Goal: Task Accomplishment & Management: Use online tool/utility

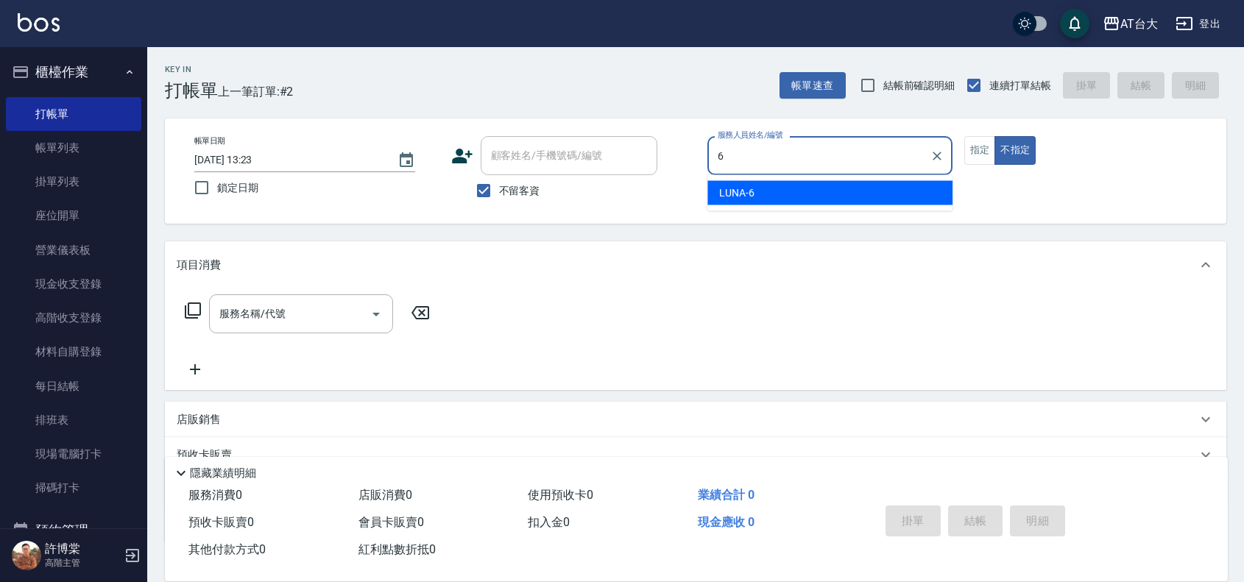
type input "LUNA-6"
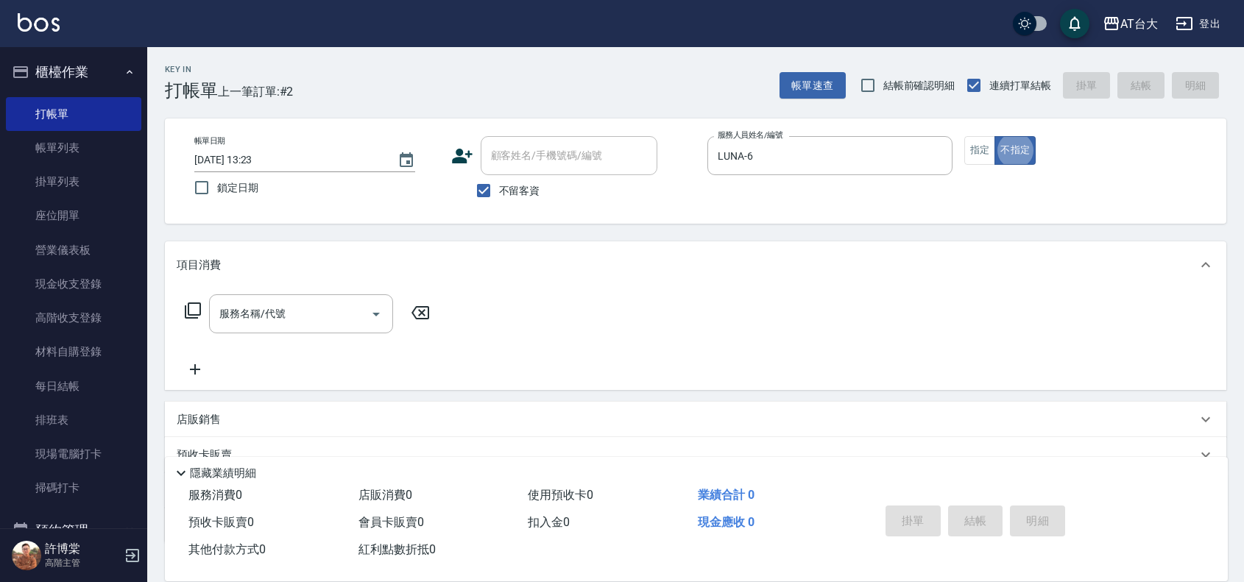
type button "false"
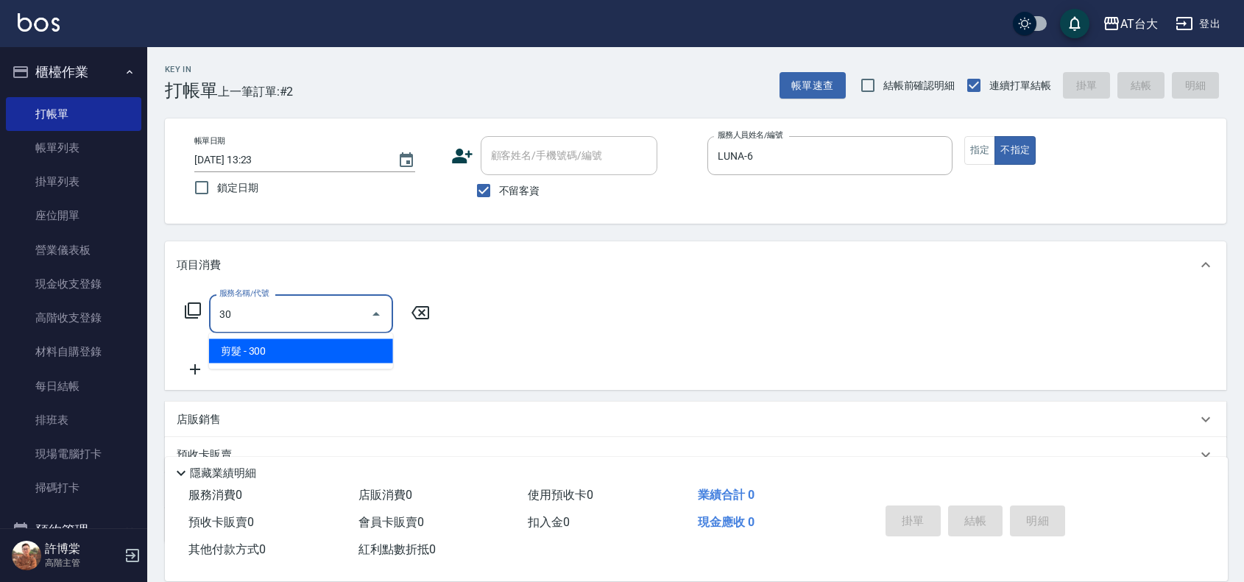
type input "3"
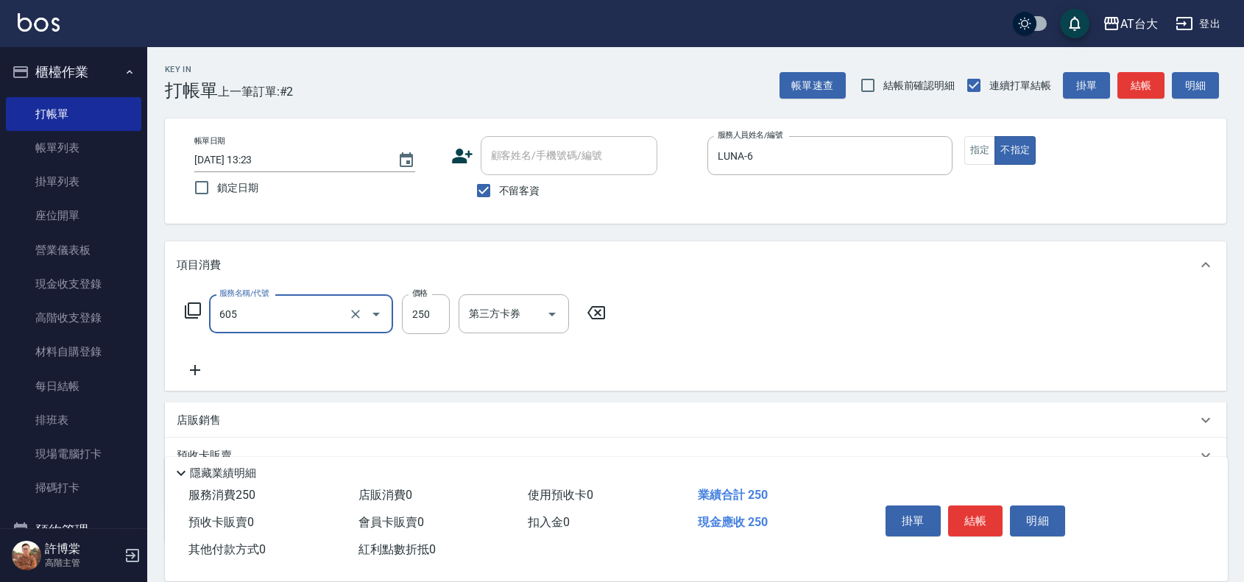
type input "洗髮 (女)(605)"
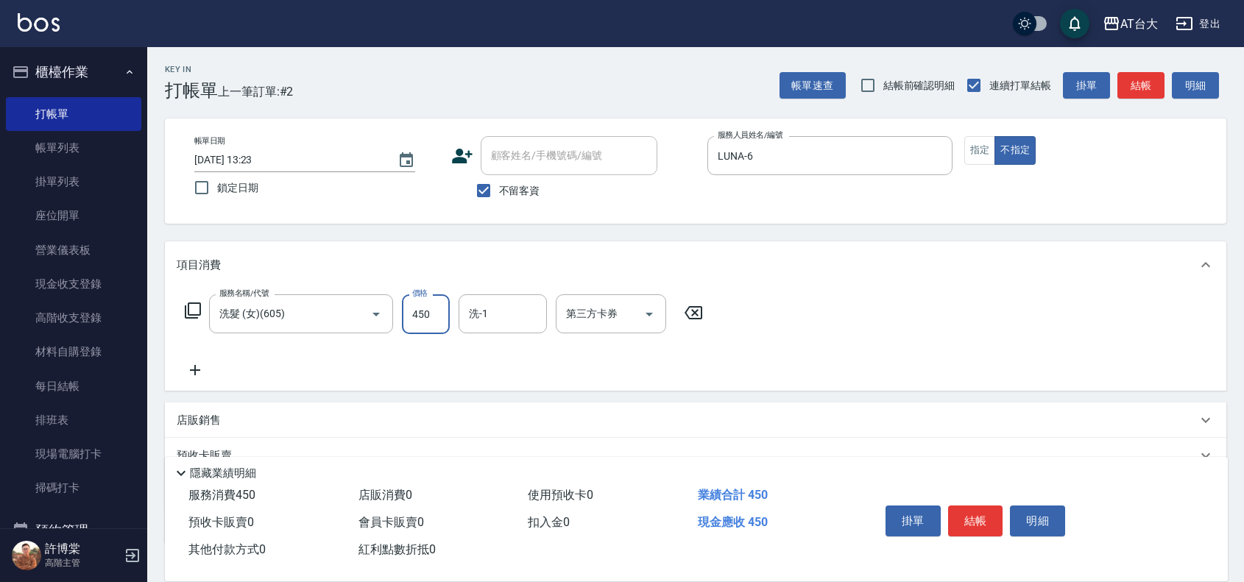
type input "450"
click at [963, 523] on button "結帳" at bounding box center [975, 521] width 55 height 31
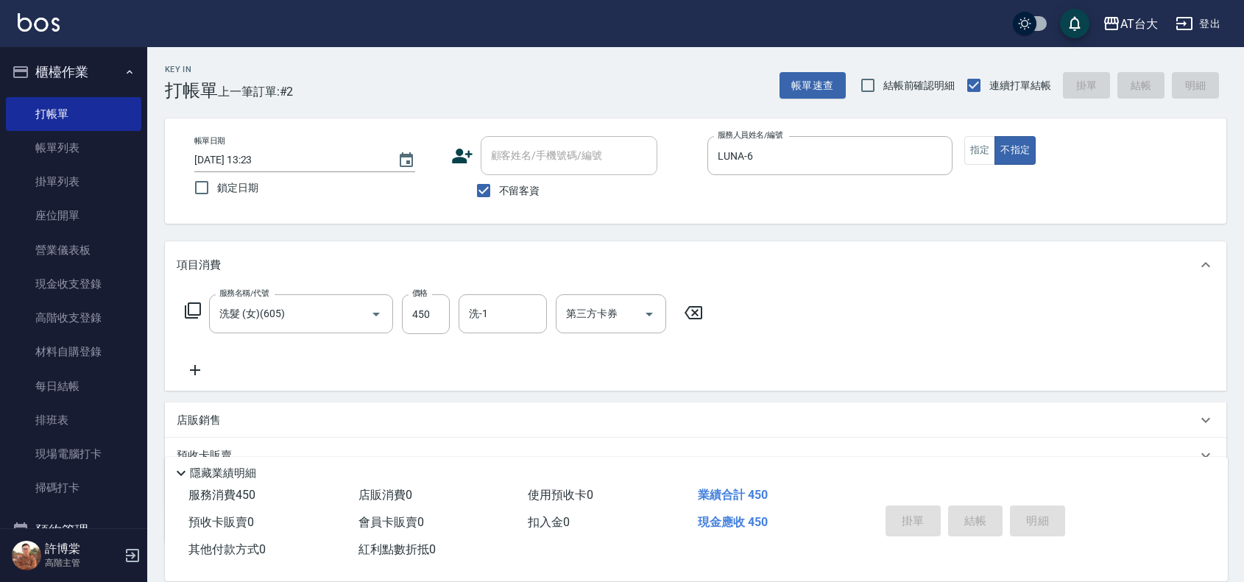
type input "[DATE] 14:25"
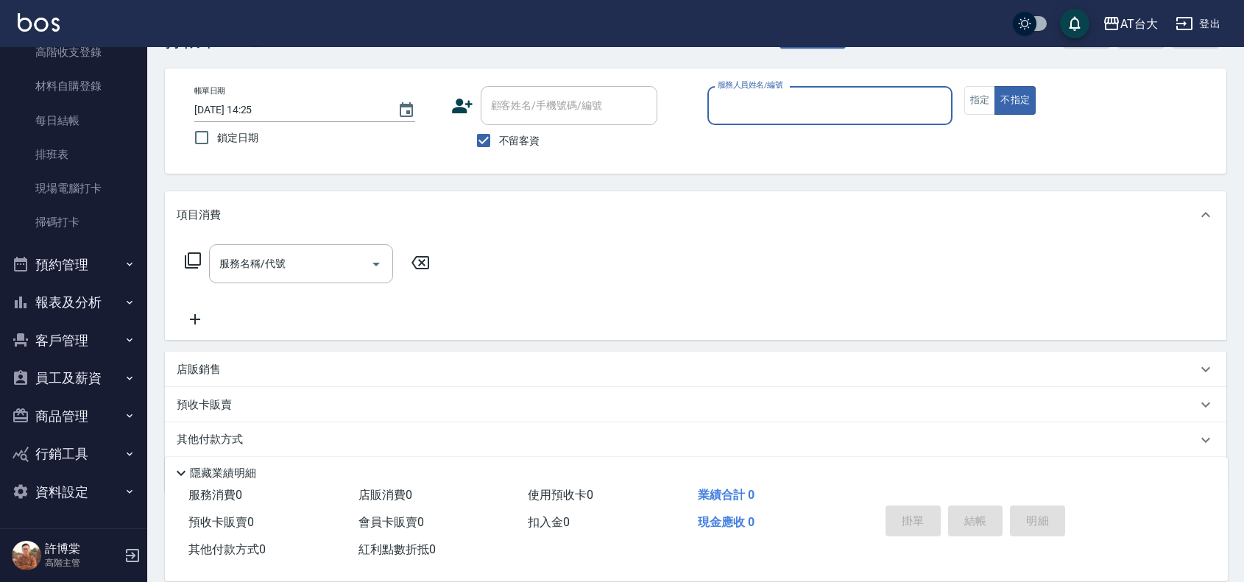
scroll to position [101, 0]
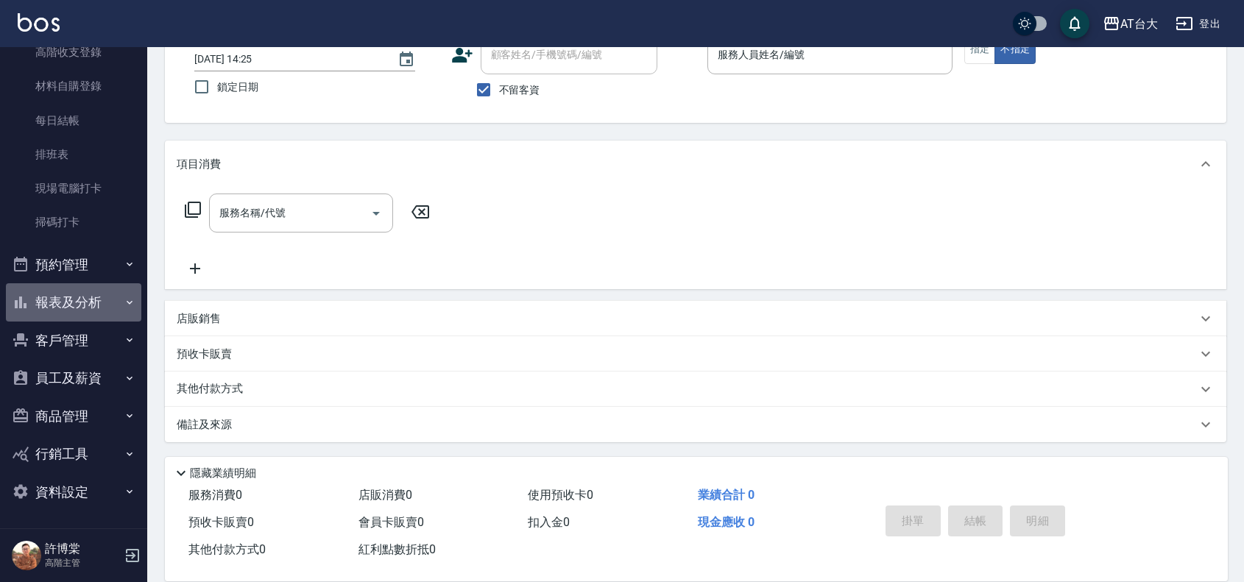
click at [105, 292] on button "報表及分析" at bounding box center [73, 302] width 135 height 38
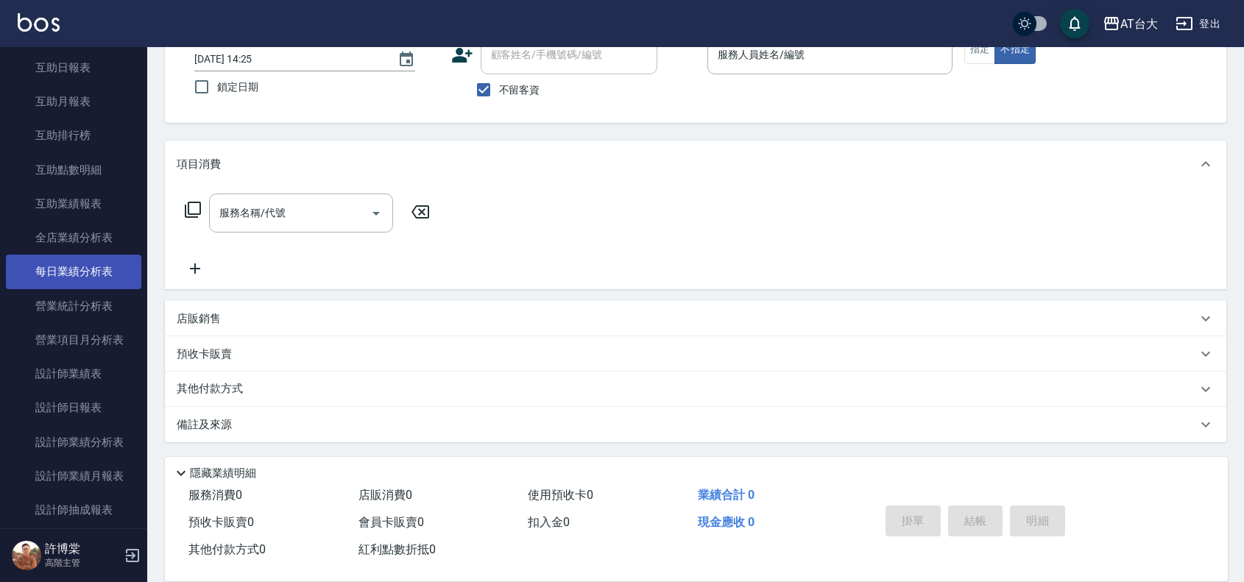
scroll to position [726, 0]
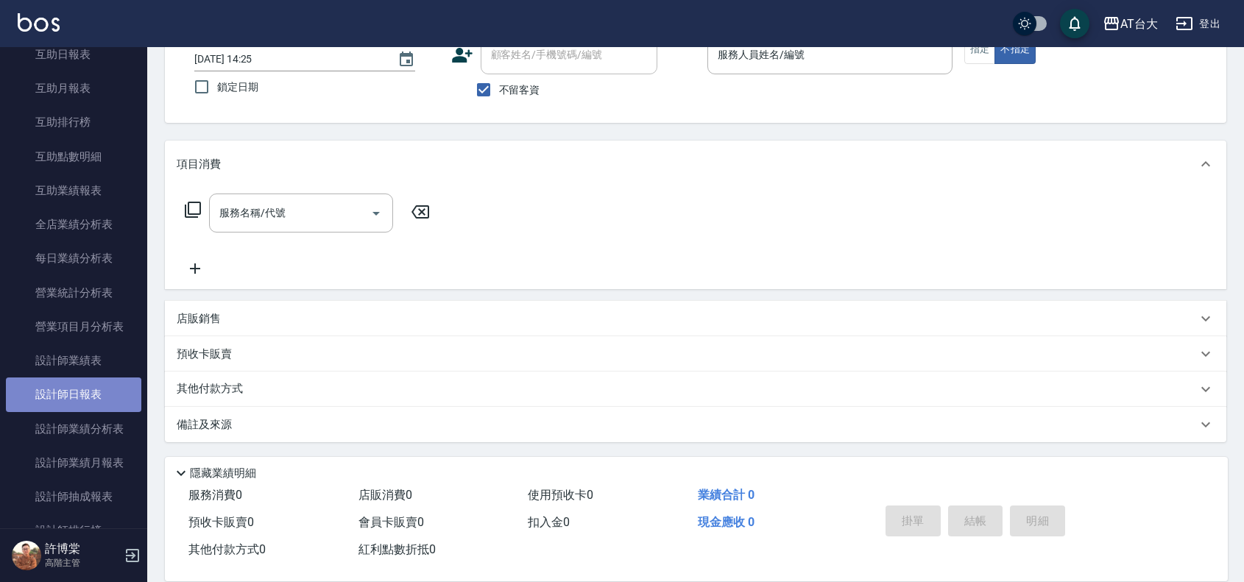
click at [102, 398] on link "設計師日報表" at bounding box center [73, 395] width 135 height 34
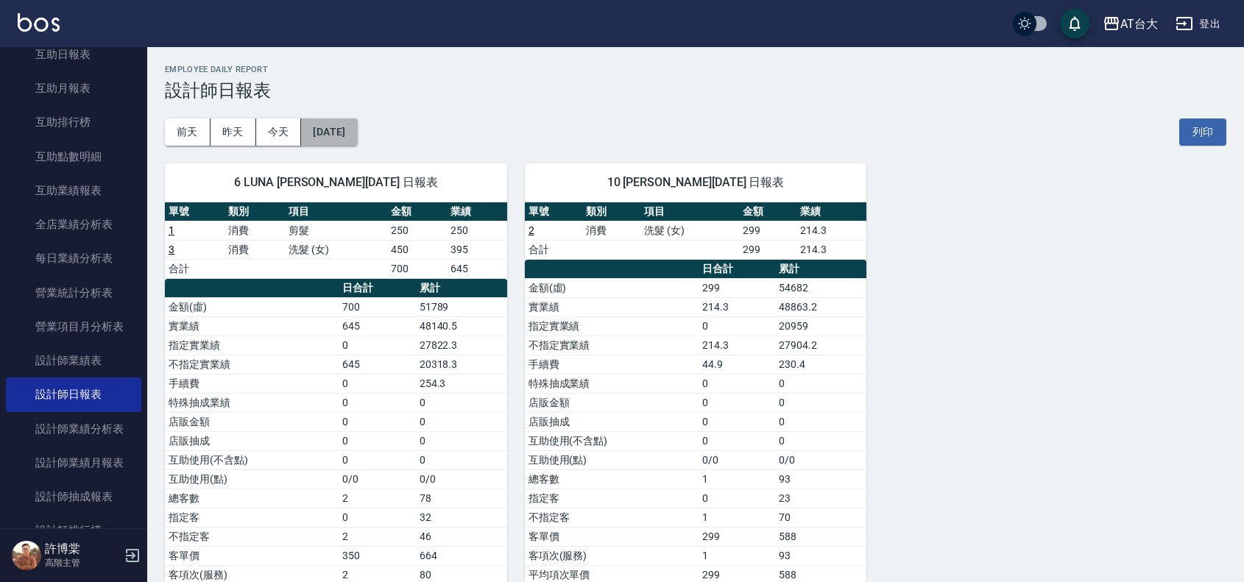
click at [357, 144] on button "[DATE]" at bounding box center [329, 131] width 56 height 27
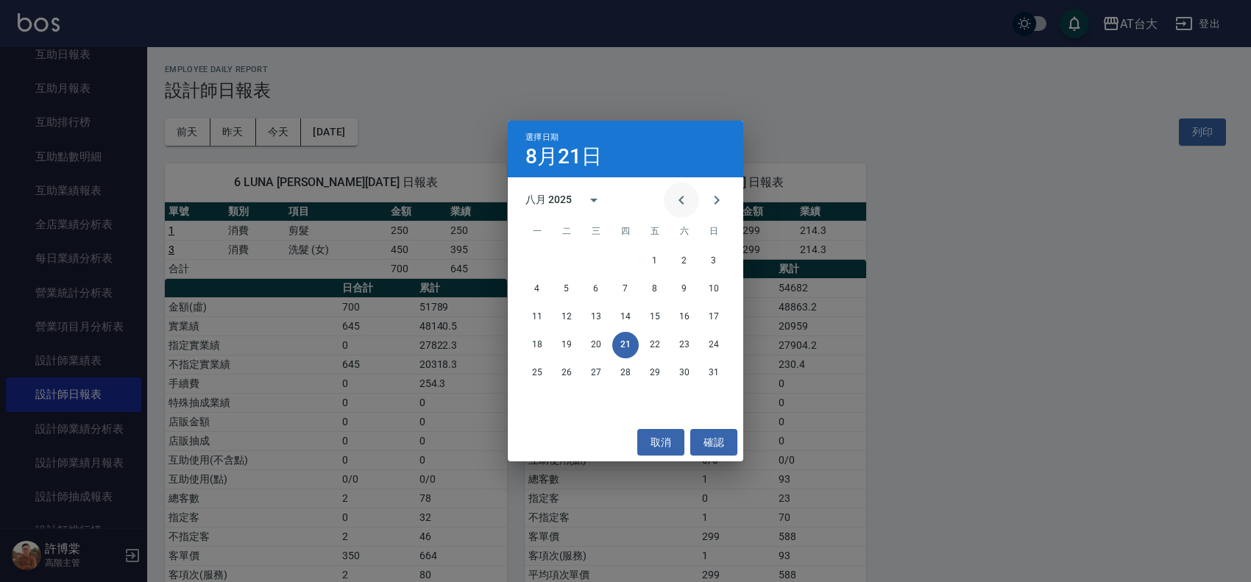
click at [689, 207] on icon "Previous month" at bounding box center [682, 200] width 18 height 18
click at [541, 341] on button "21" at bounding box center [537, 345] width 26 height 26
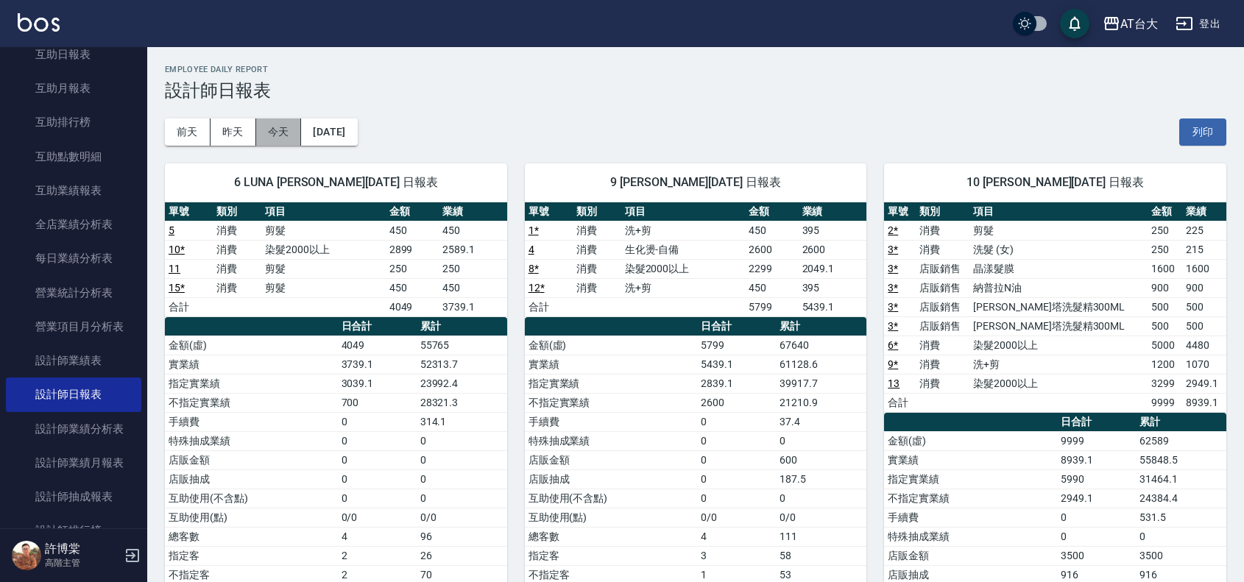
click at [281, 133] on button "今天" at bounding box center [279, 131] width 46 height 27
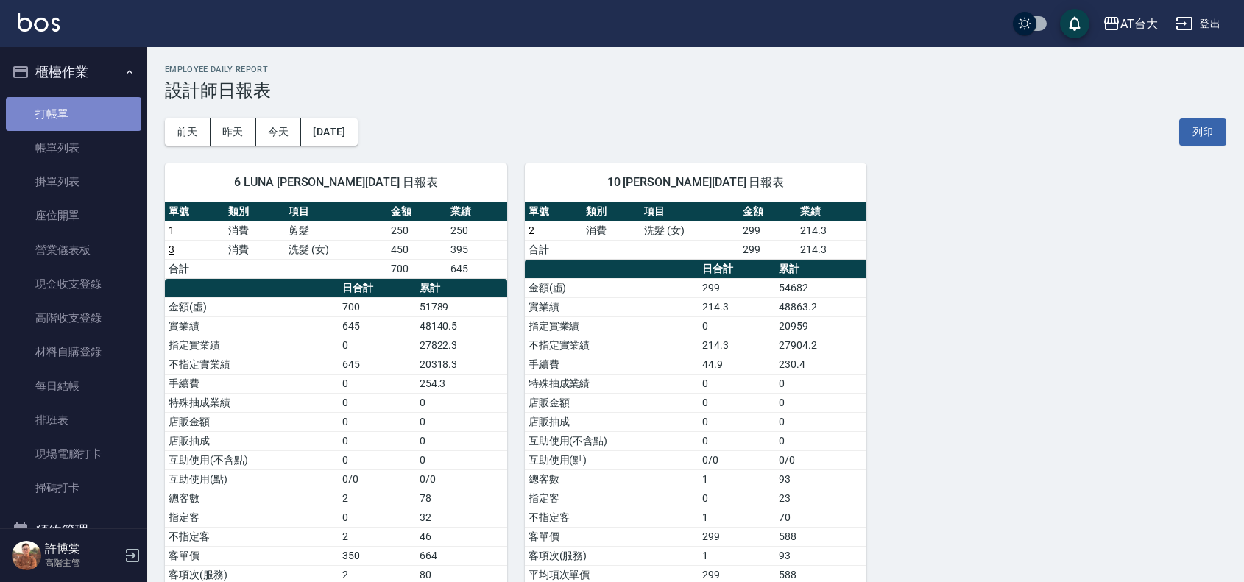
click at [74, 120] on link "打帳單" at bounding box center [73, 114] width 135 height 34
